Goal: Information Seeking & Learning: Learn about a topic

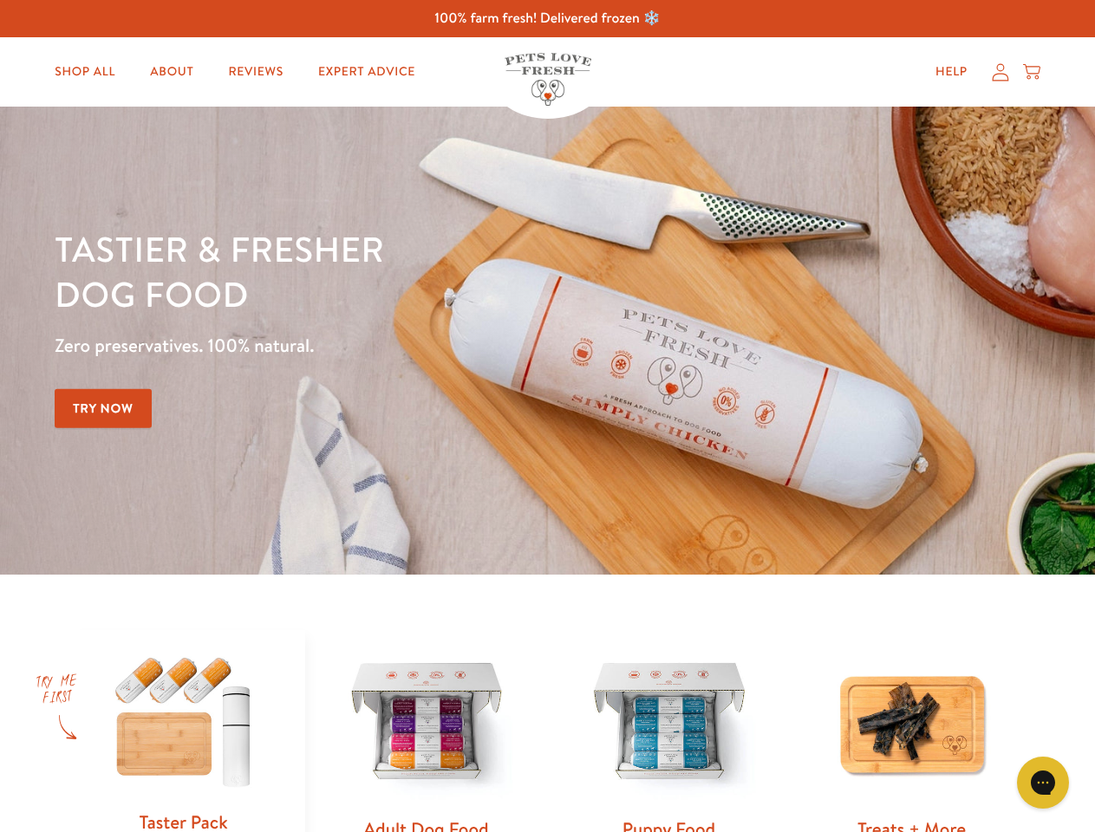
click at [547, 416] on div "Tastier & fresher dog food Zero preservatives. 100% natural. Try Now" at bounding box center [383, 340] width 657 height 229
click at [1043, 783] on icon "Gorgias live chat" at bounding box center [1042, 782] width 16 height 16
